Goal: Find specific page/section: Find specific page/section

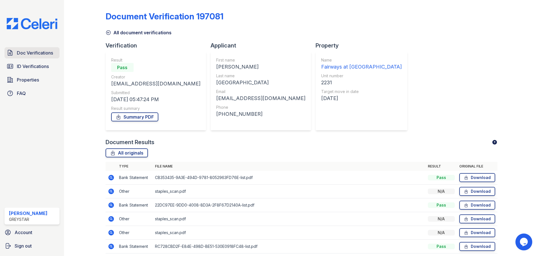
click at [29, 56] on span "Doc Verifications" at bounding box center [35, 52] width 36 height 7
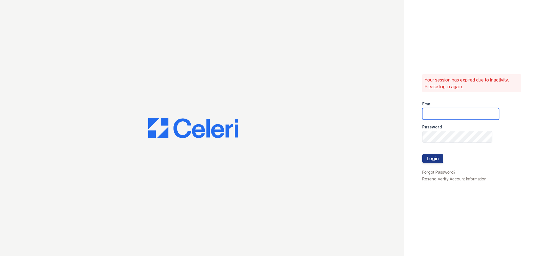
click at [444, 109] on input "email" at bounding box center [460, 114] width 77 height 12
type input "7"
type input "[EMAIL_ADDRESS][DOMAIN_NAME]"
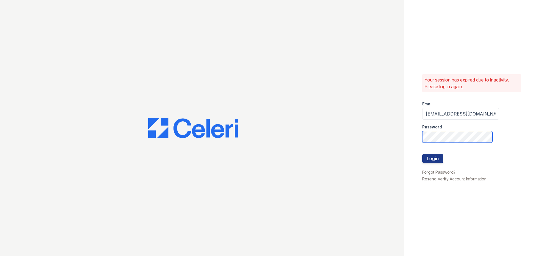
click at [422, 154] on button "Login" at bounding box center [432, 158] width 21 height 9
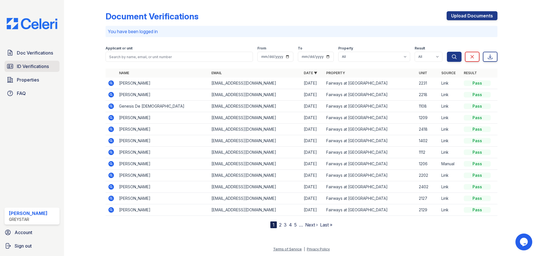
click at [15, 61] on link "ID Verifications" at bounding box center [31, 66] width 55 height 11
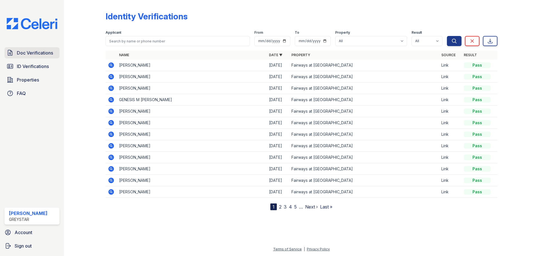
click at [17, 56] on span "Doc Verifications" at bounding box center [35, 52] width 36 height 7
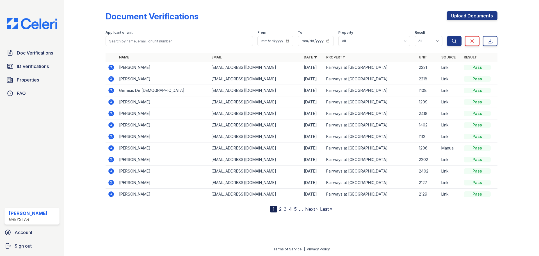
click at [410, 221] on div "Document Verifications Upload Documents Filter Applicant or unit From To Proper…" at bounding box center [301, 110] width 457 height 221
